Goal: Task Accomplishment & Management: Complete application form

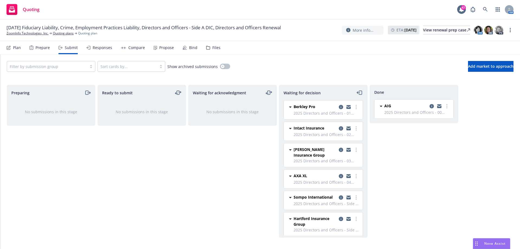
scroll to position [94, 0]
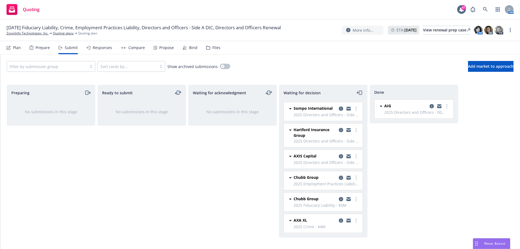
click at [18, 47] on div "Plan" at bounding box center [17, 47] width 8 height 4
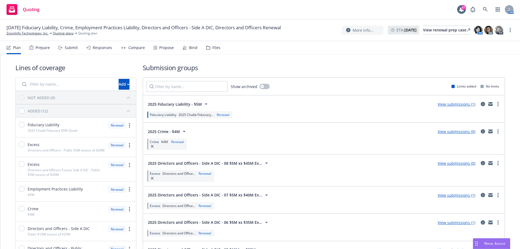
click at [71, 48] on div "Submit" at bounding box center [71, 47] width 13 height 4
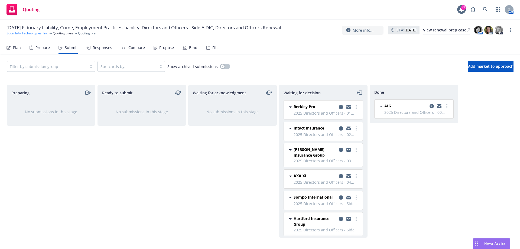
click at [34, 34] on link "ZoomInfo Technologies, Inc." at bounding box center [27, 33] width 42 height 5
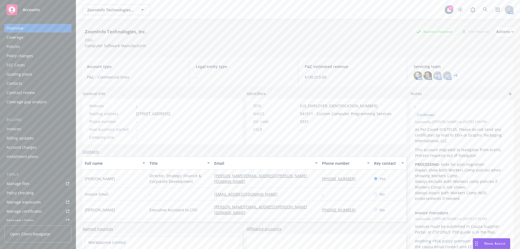
click at [18, 73] on div "Quoting plans" at bounding box center [19, 74] width 26 height 9
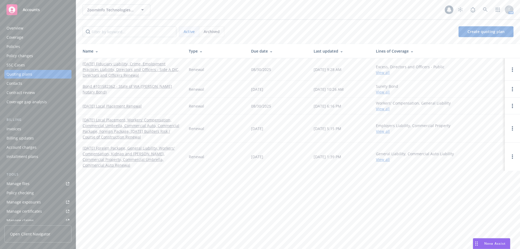
click at [116, 74] on link "[DATE] Fiduciary Liability, Crime, Employment Practices Liability, Directors an…" at bounding box center [131, 69] width 97 height 17
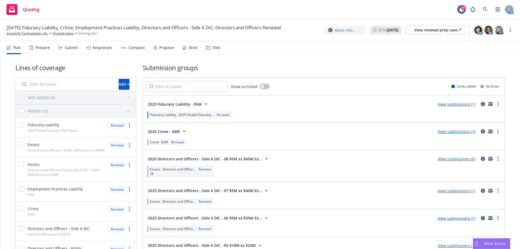
click at [75, 48] on div "Submit" at bounding box center [71, 47] width 13 height 4
